Goal: Check status: Check status

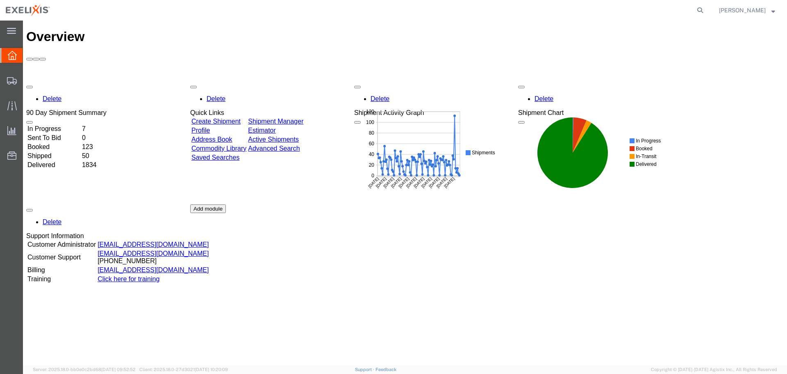
click at [716, 9] on nav "Fred Eisenman" at bounding box center [397, 10] width 782 height 21
click at [706, 7] on icon at bounding box center [700, 10] width 11 height 11
click at [504, 12] on input "search" at bounding box center [569, 10] width 249 height 20
paste input "S02435898"
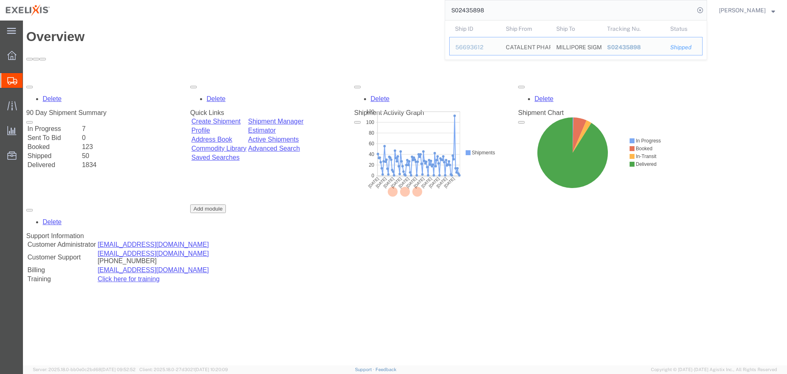
type input "S02435898"
